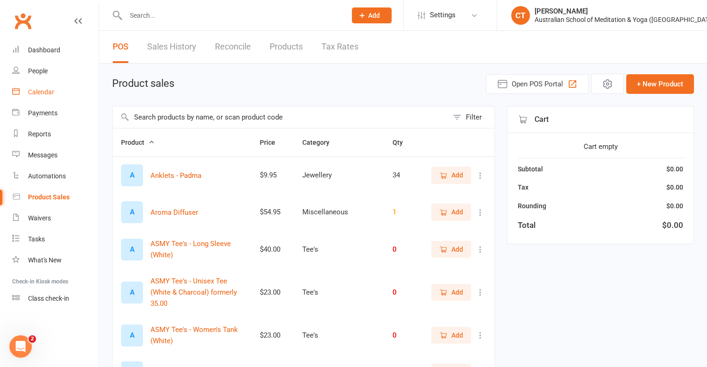
click at [44, 96] on link "Calendar" at bounding box center [55, 92] width 86 height 21
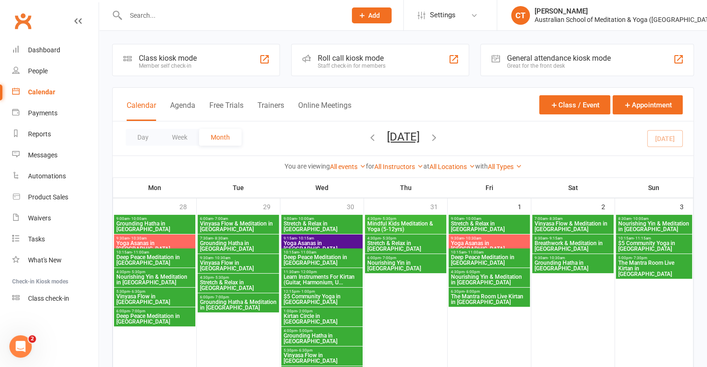
click at [163, 64] on div "Member self check-in" at bounding box center [168, 66] width 58 height 7
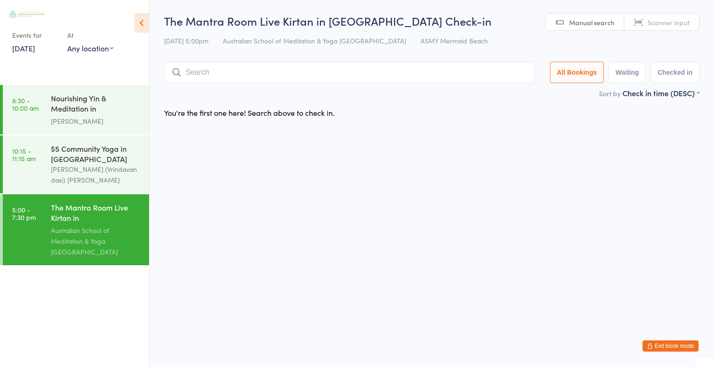
click at [29, 47] on link "10 Aug, 2025" at bounding box center [23, 48] width 23 height 10
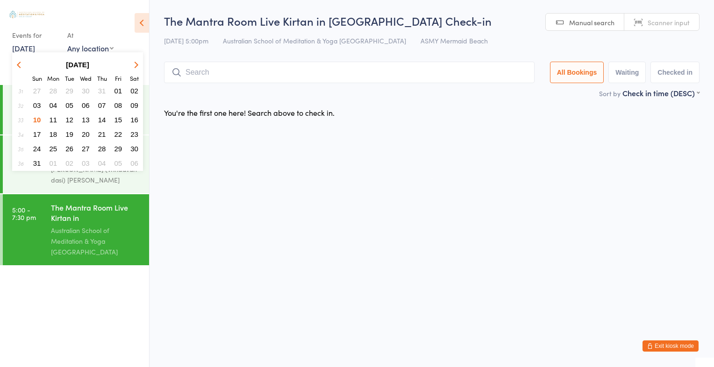
click at [29, 47] on link "10 Aug, 2025" at bounding box center [23, 48] width 23 height 10
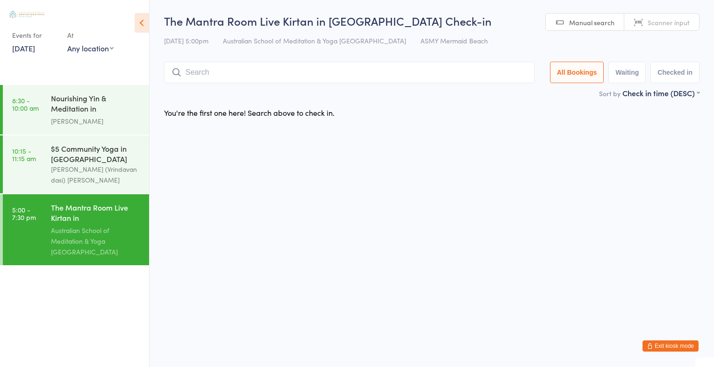
click at [26, 48] on link "10 Aug, 2025" at bounding box center [23, 48] width 23 height 10
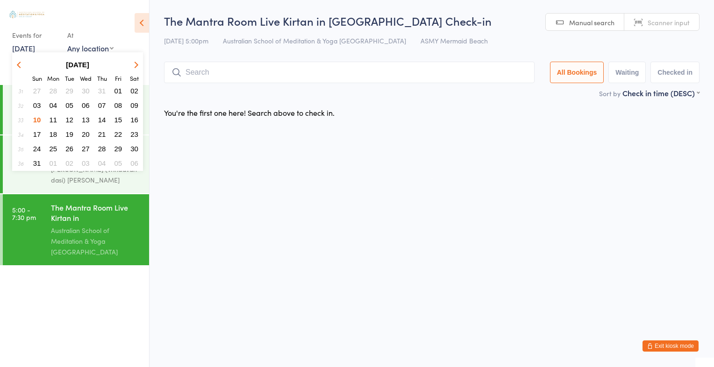
click at [26, 48] on link "10 Aug, 2025" at bounding box center [23, 48] width 23 height 10
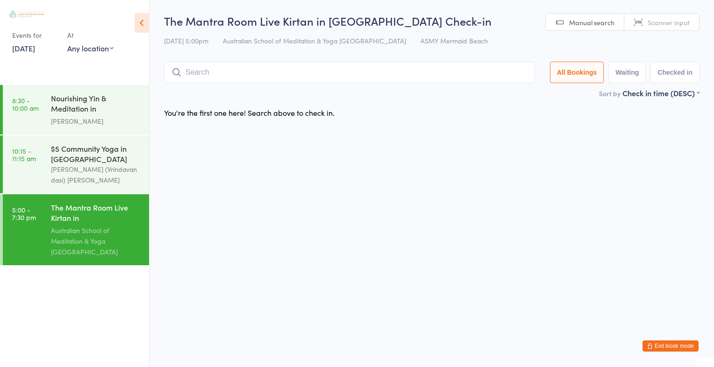
click at [35, 50] on link "10 Aug, 2025" at bounding box center [23, 48] width 23 height 10
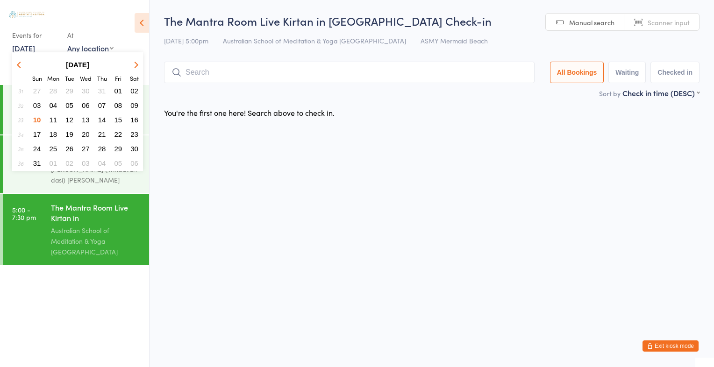
click at [52, 116] on span "11" at bounding box center [54, 120] width 8 height 8
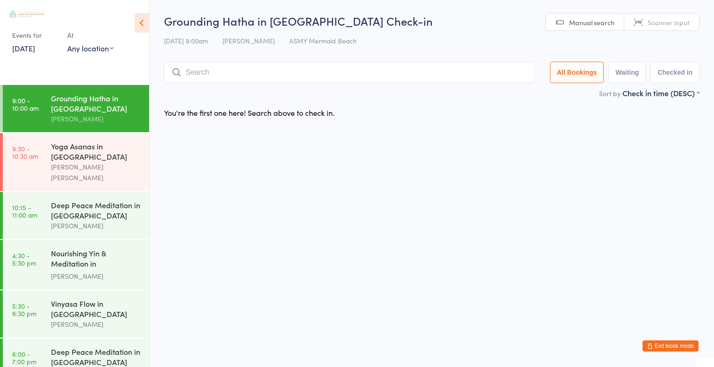
click at [52, 115] on div "[PERSON_NAME]" at bounding box center [96, 118] width 90 height 11
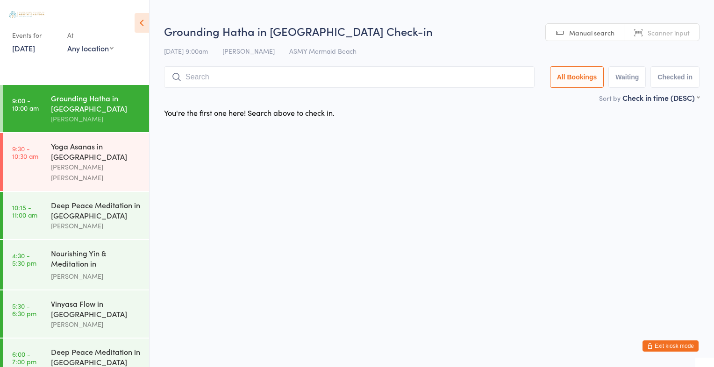
click at [52, 115] on div "[PERSON_NAME]" at bounding box center [96, 118] width 90 height 11
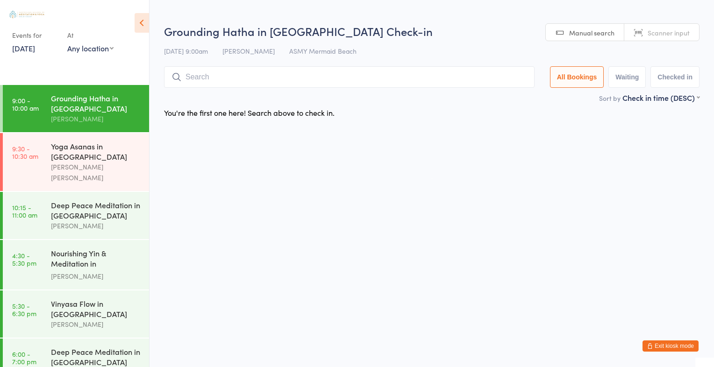
click at [21, 49] on link "11 Aug, 2025" at bounding box center [23, 48] width 23 height 10
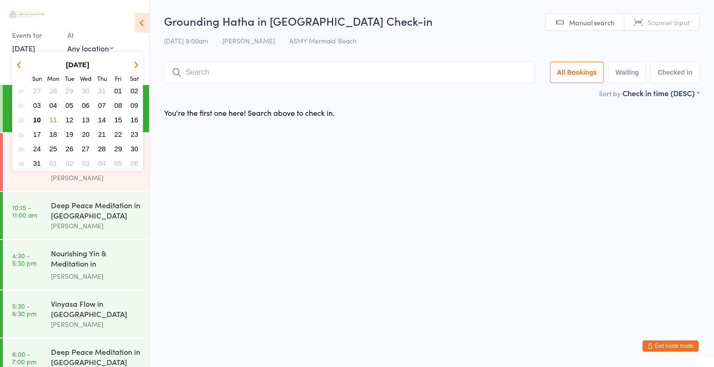
click at [21, 49] on link "11 Aug, 2025" at bounding box center [23, 48] width 23 height 10
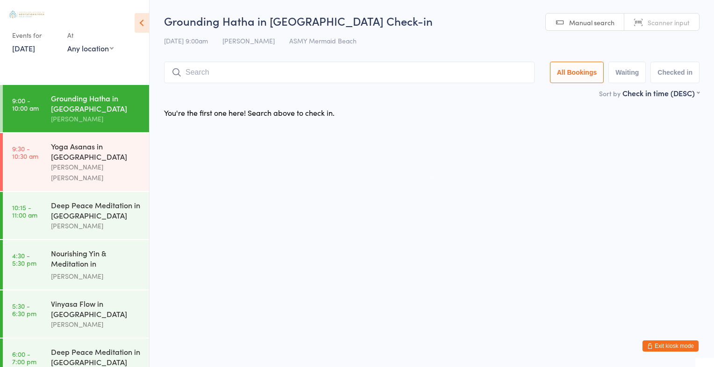
click at [26, 44] on link "11 Aug, 2025" at bounding box center [23, 48] width 23 height 10
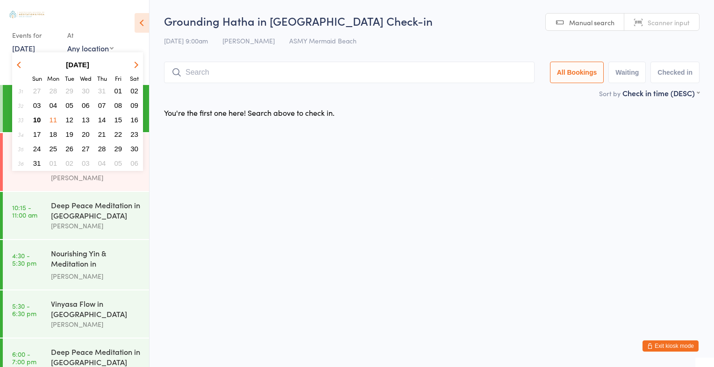
click at [670, 345] on button "Exit kiosk mode" at bounding box center [670, 345] width 56 height 11
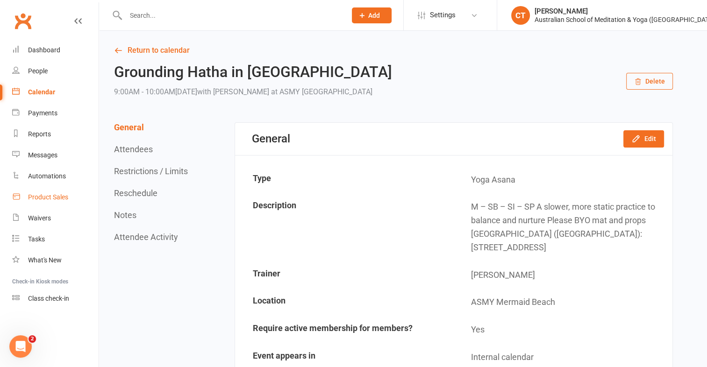
click at [52, 197] on div "Product Sales" at bounding box center [48, 196] width 40 height 7
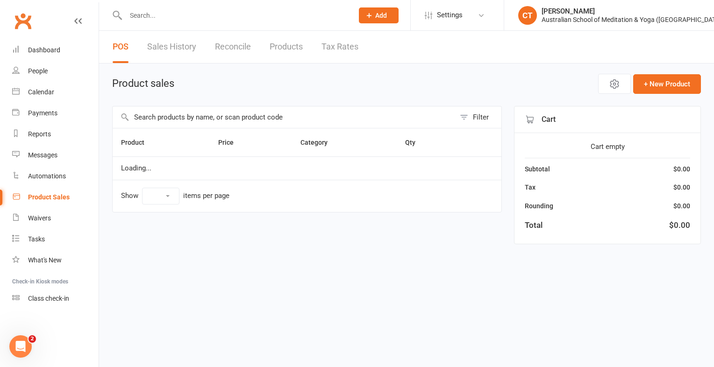
select select "10"
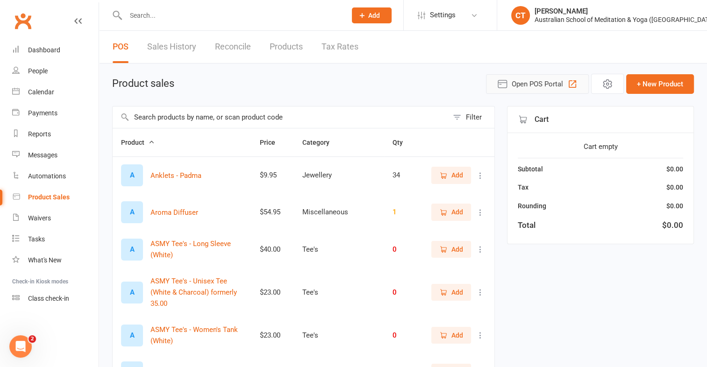
click at [532, 83] on span "Open POS Portal" at bounding box center [536, 83] width 51 height 11
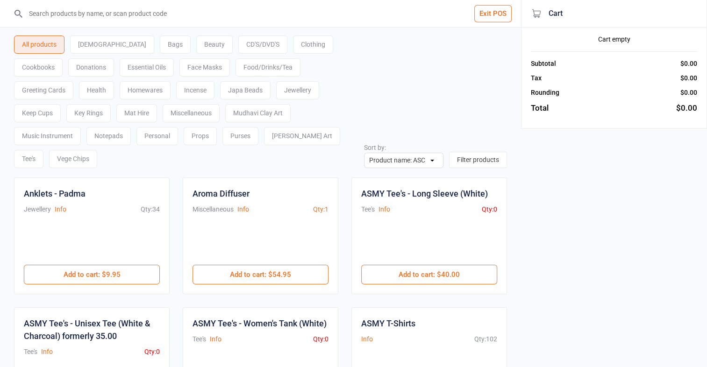
click at [235, 68] on div "Food/Drinks/Tea" at bounding box center [267, 67] width 65 height 18
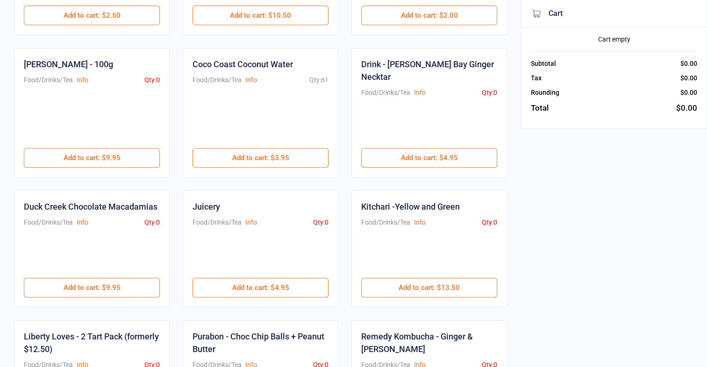
scroll to position [496, 0]
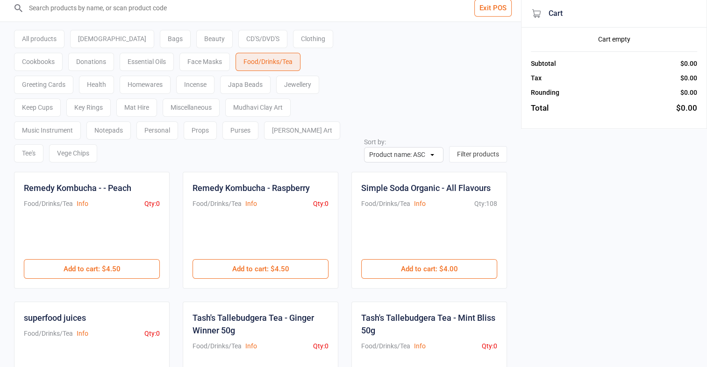
scroll to position [7, 0]
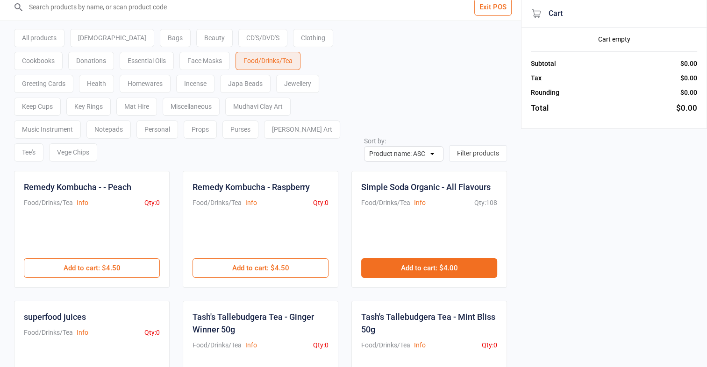
click at [438, 258] on button "Add to cart : $4.00" at bounding box center [429, 268] width 136 height 20
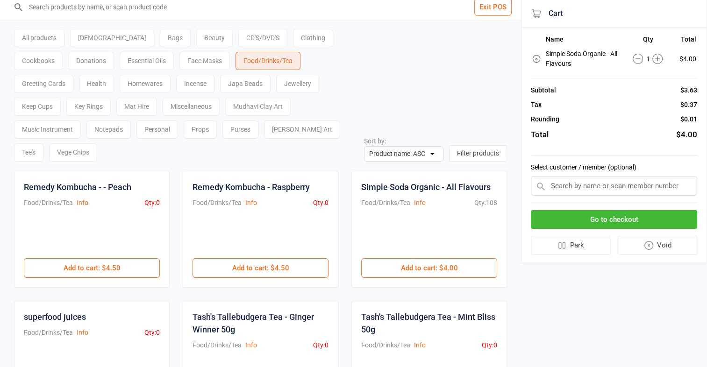
click at [566, 213] on button "Go to checkout" at bounding box center [614, 219] width 166 height 19
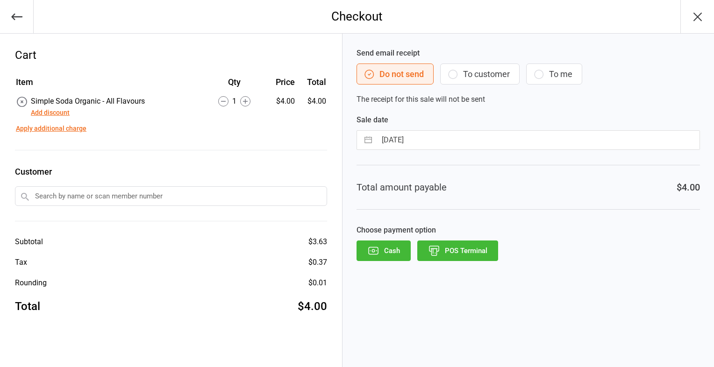
click at [481, 249] on button "POS Terminal" at bounding box center [457, 251] width 81 height 21
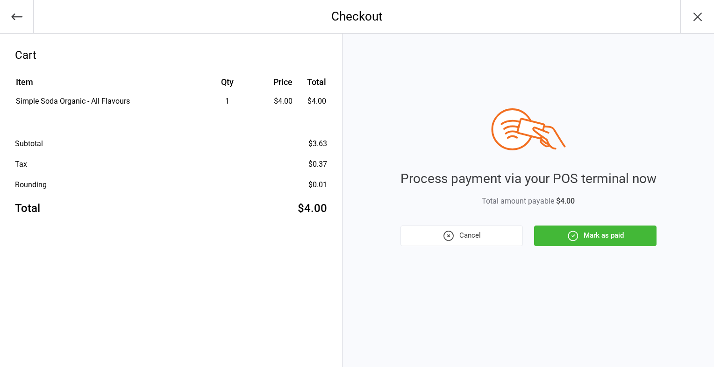
click at [570, 238] on icon "button" at bounding box center [573, 236] width 12 height 12
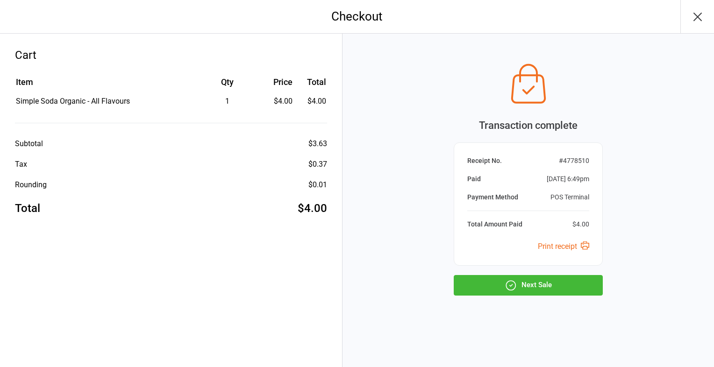
click at [545, 284] on button "Next Sale" at bounding box center [528, 285] width 149 height 21
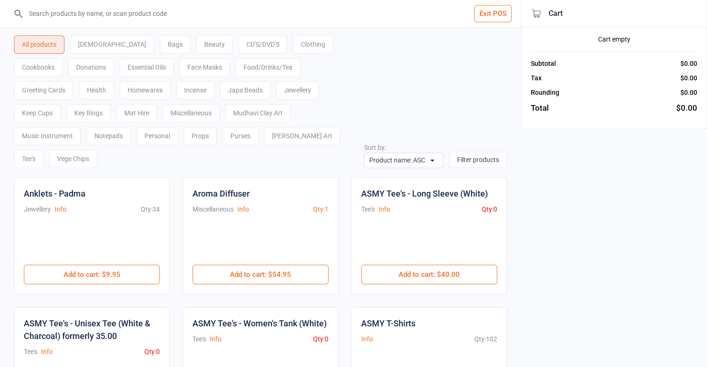
click at [235, 68] on div "Food/Drinks/Tea" at bounding box center [267, 67] width 65 height 18
